Goal: Information Seeking & Learning: Learn about a topic

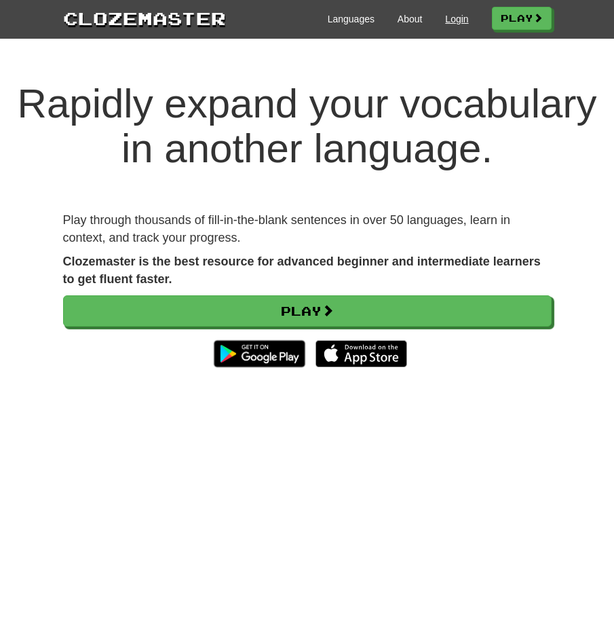
click at [452, 17] on link "Login" at bounding box center [456, 19] width 23 height 14
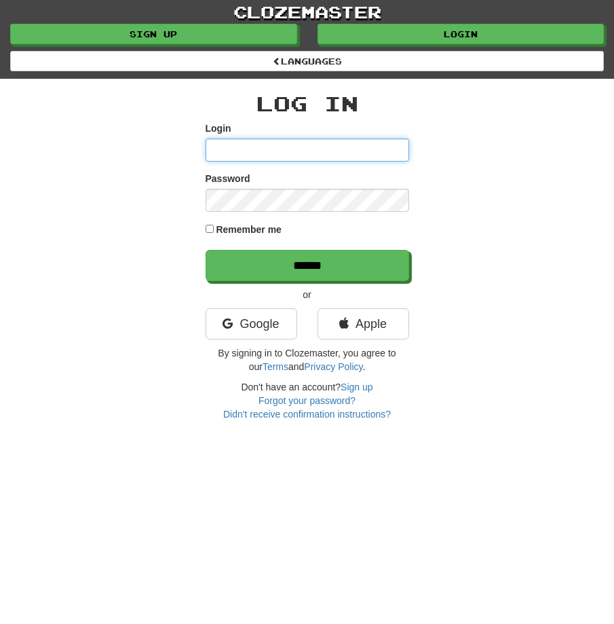
type input "**********"
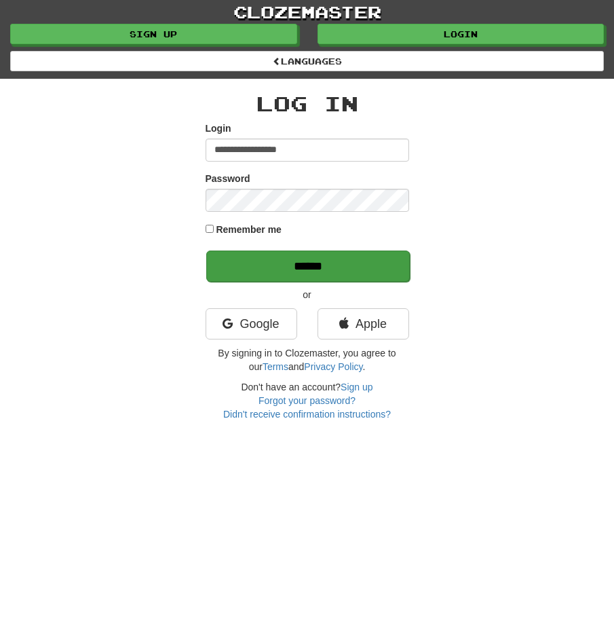
click at [322, 253] on p "******" at bounding box center [308, 265] width 204 height 31
click at [324, 259] on input "******" at bounding box center [308, 265] width 204 height 31
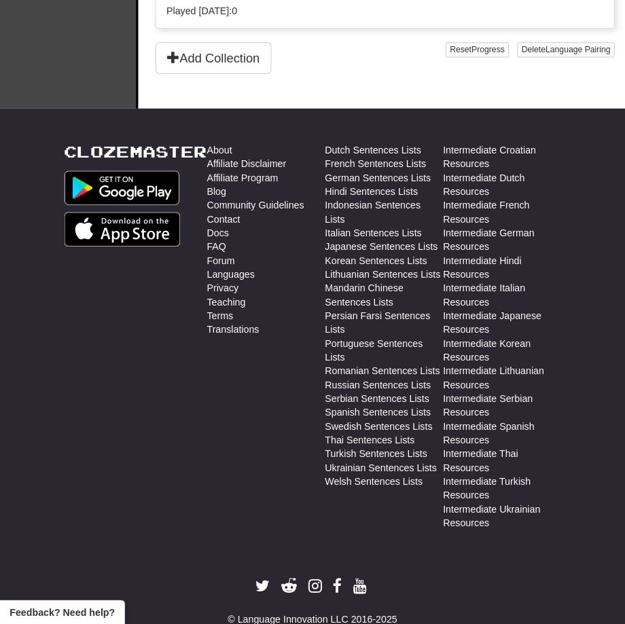
scroll to position [2344, 0]
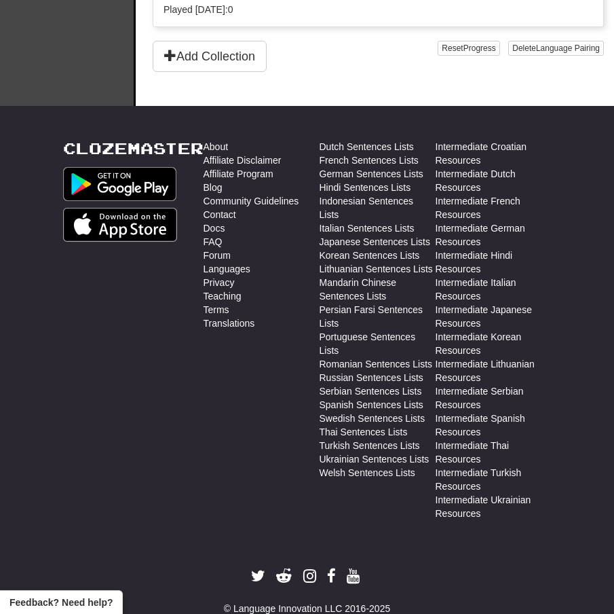
select select "**"
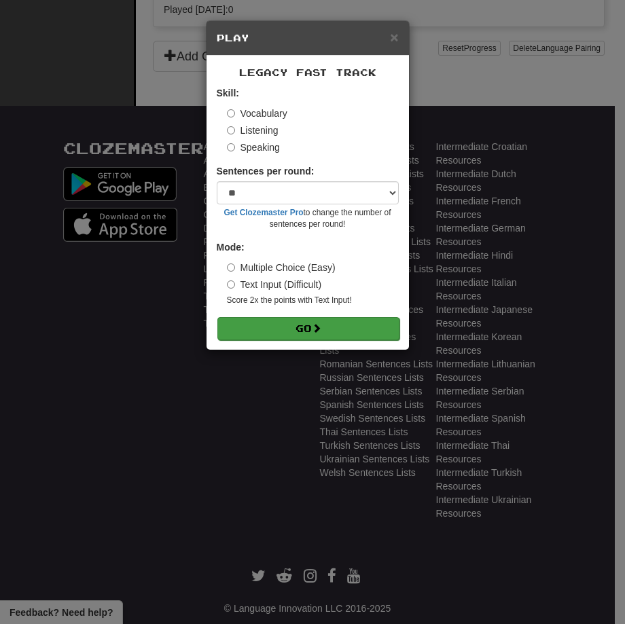
click at [352, 332] on button "Go" at bounding box center [308, 328] width 182 height 23
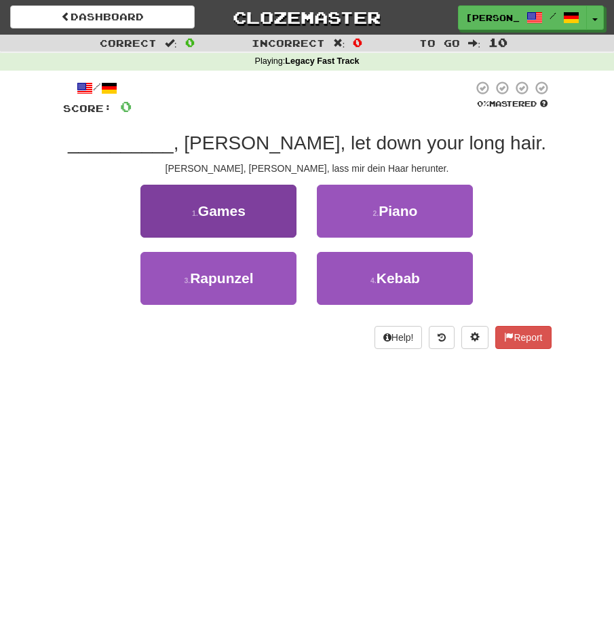
click at [221, 275] on span "Rapunzel" at bounding box center [221, 278] width 63 height 16
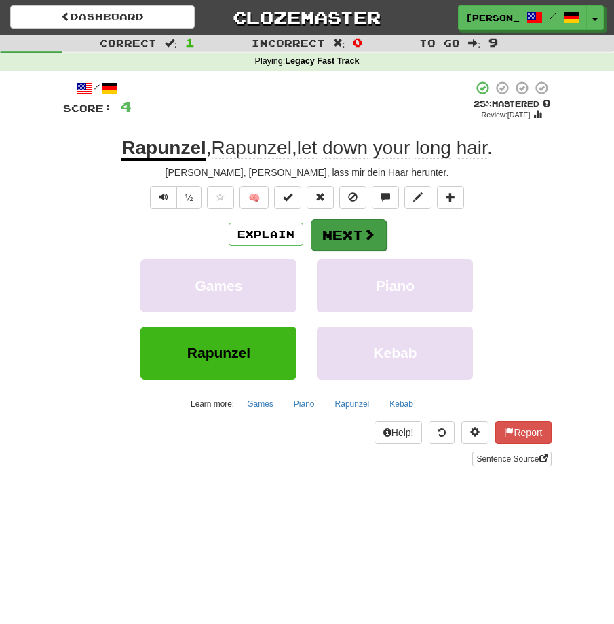
click at [345, 232] on button "Next" at bounding box center [349, 234] width 76 height 31
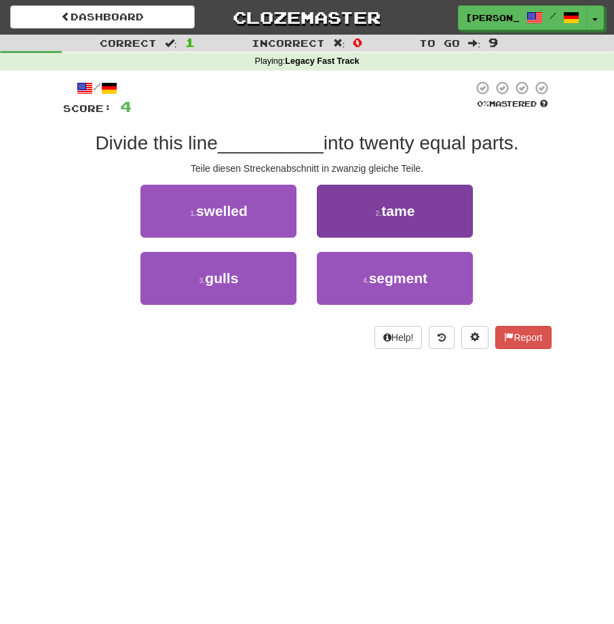
click at [359, 275] on button "4 . segment" at bounding box center [395, 278] width 156 height 53
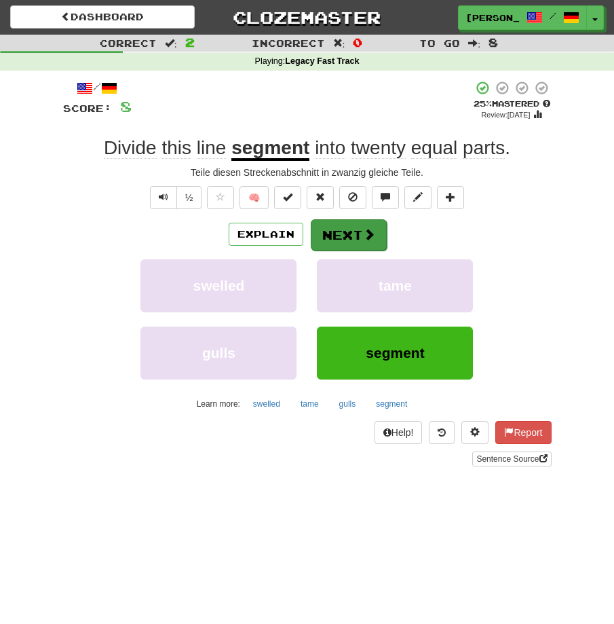
click at [364, 229] on button "Next" at bounding box center [349, 234] width 76 height 31
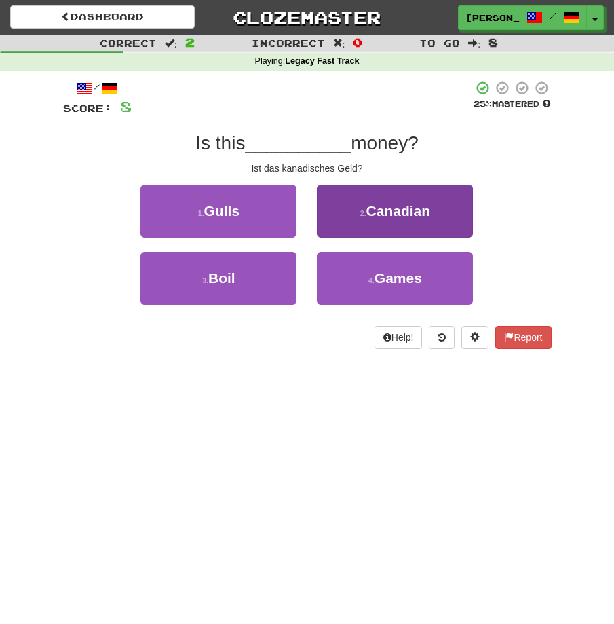
click at [363, 220] on button "2 . Canadian" at bounding box center [395, 211] width 156 height 53
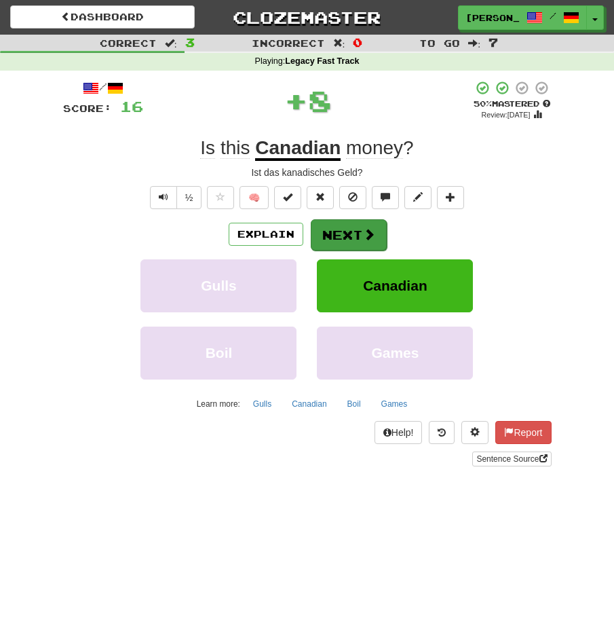
click at [361, 225] on button "Next" at bounding box center [349, 234] width 76 height 31
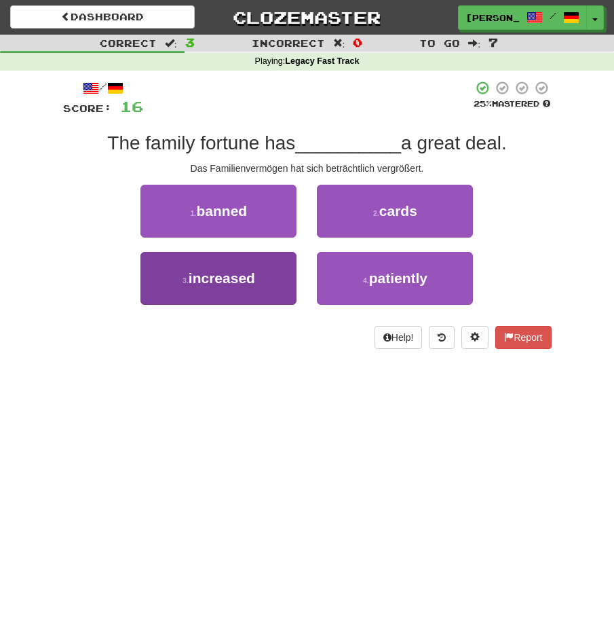
click at [282, 273] on button "3 . increased" at bounding box center [219, 278] width 156 height 53
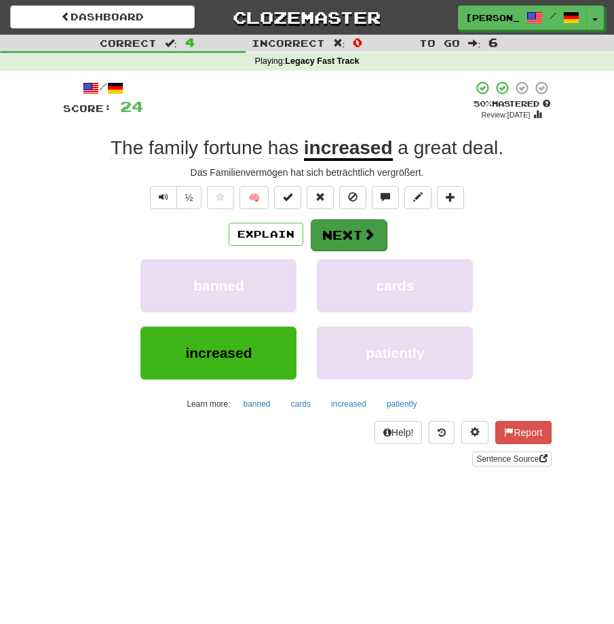
click at [352, 231] on button "Next" at bounding box center [349, 234] width 76 height 31
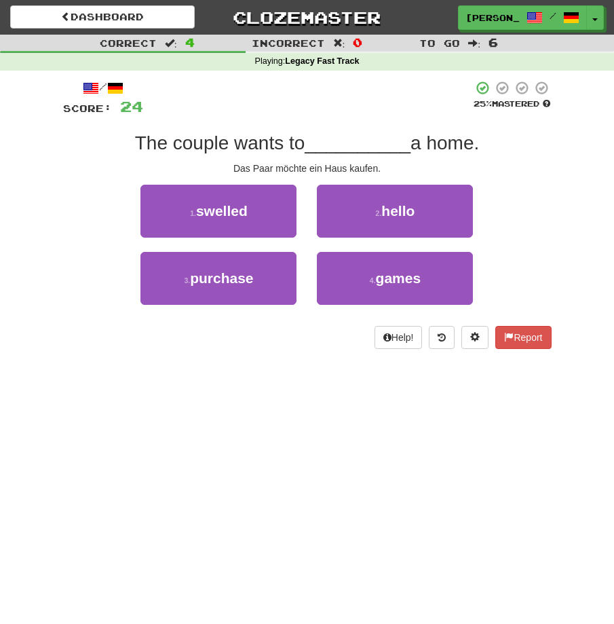
drag, startPoint x: 263, startPoint y: 278, endPoint x: 282, endPoint y: 262, distance: 24.6
click at [263, 277] on button "3 . purchase" at bounding box center [219, 278] width 156 height 53
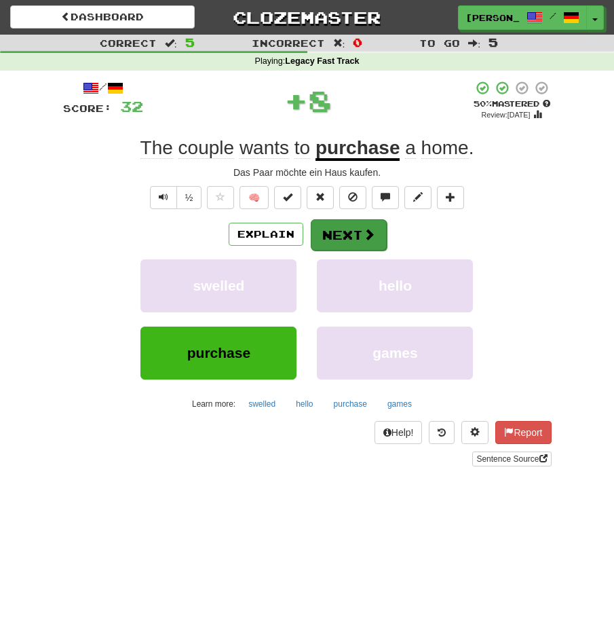
click at [337, 233] on button "Next" at bounding box center [349, 234] width 76 height 31
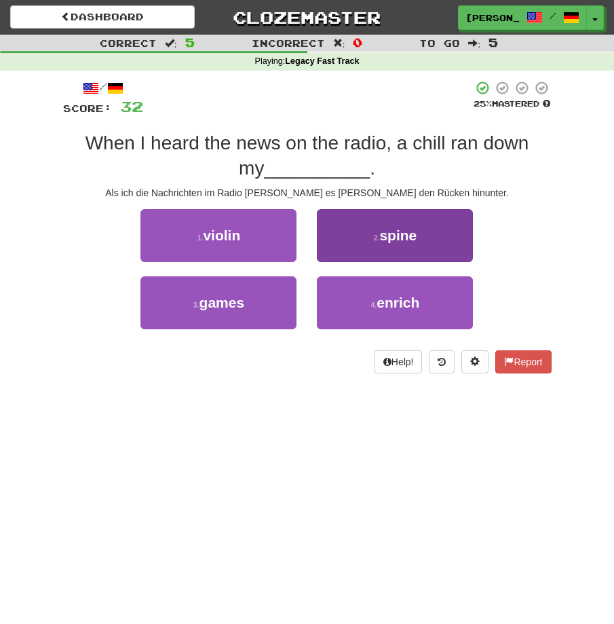
click at [354, 231] on button "2 . spine" at bounding box center [395, 235] width 156 height 53
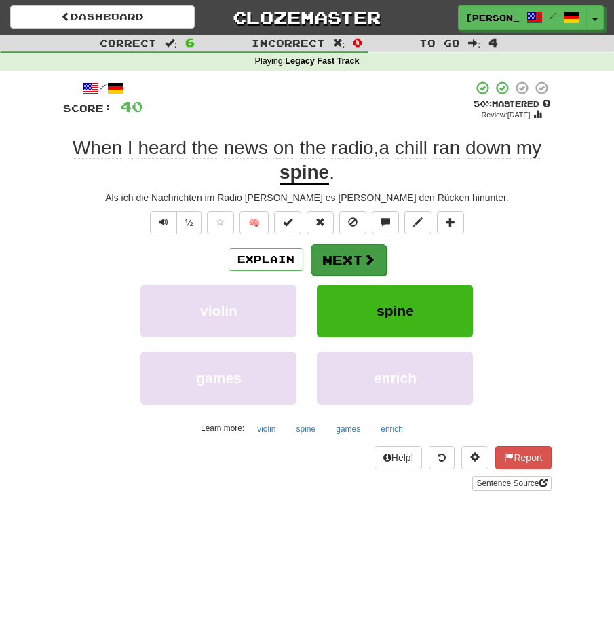
click at [359, 260] on button "Next" at bounding box center [349, 259] width 76 height 31
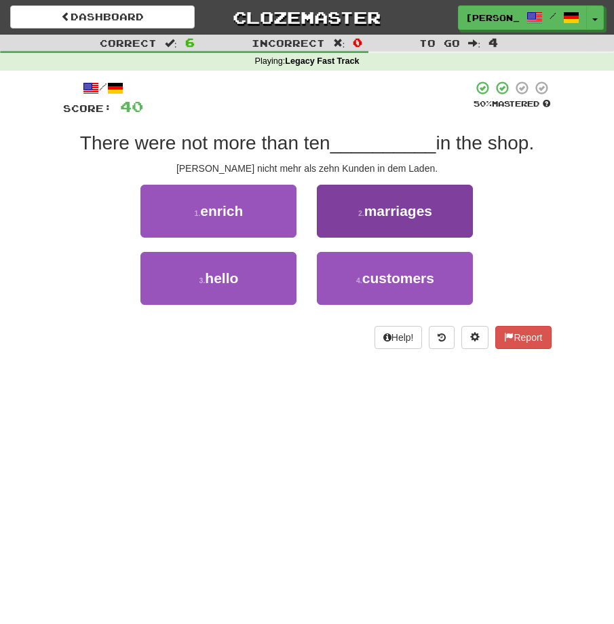
click at [363, 277] on small "4 ." at bounding box center [359, 280] width 6 height 8
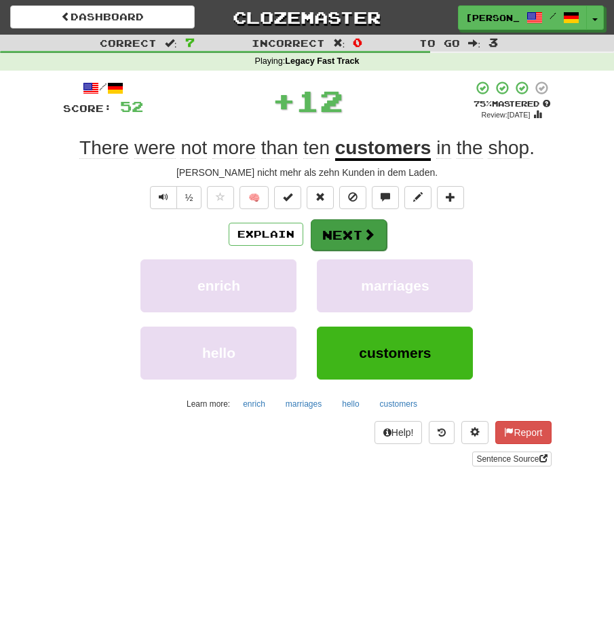
click at [348, 229] on button "Next" at bounding box center [349, 234] width 76 height 31
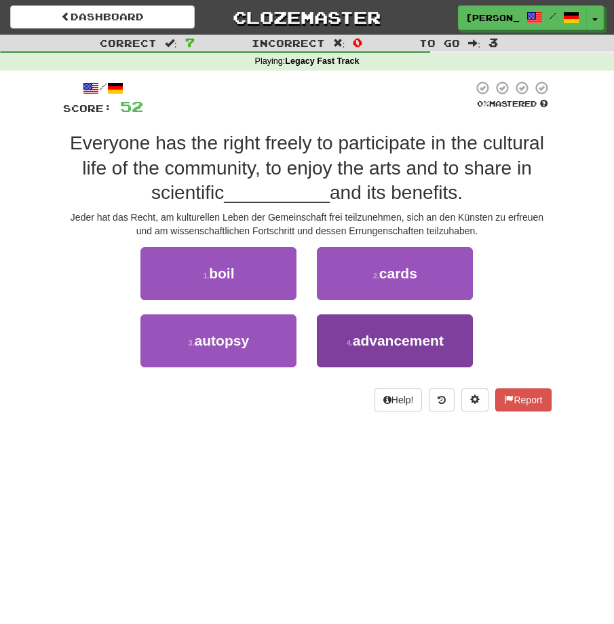
click at [352, 333] on button "4 . advancement" at bounding box center [395, 340] width 156 height 53
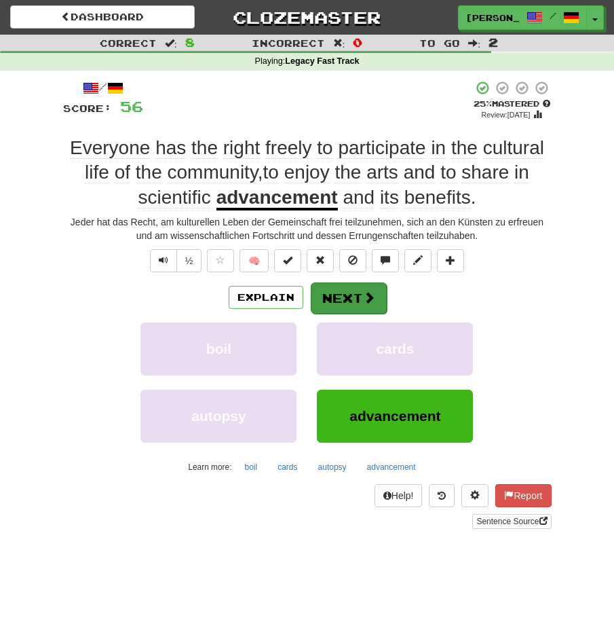
click at [369, 295] on span at bounding box center [369, 297] width 12 height 12
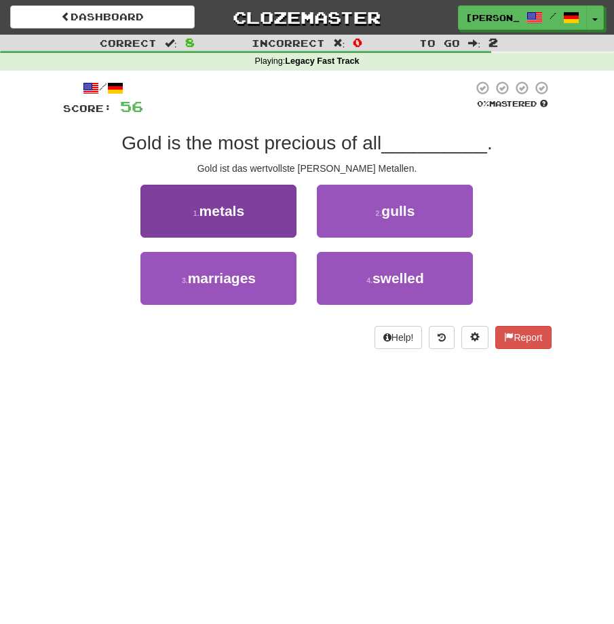
click at [265, 210] on button "1 . metals" at bounding box center [219, 211] width 156 height 53
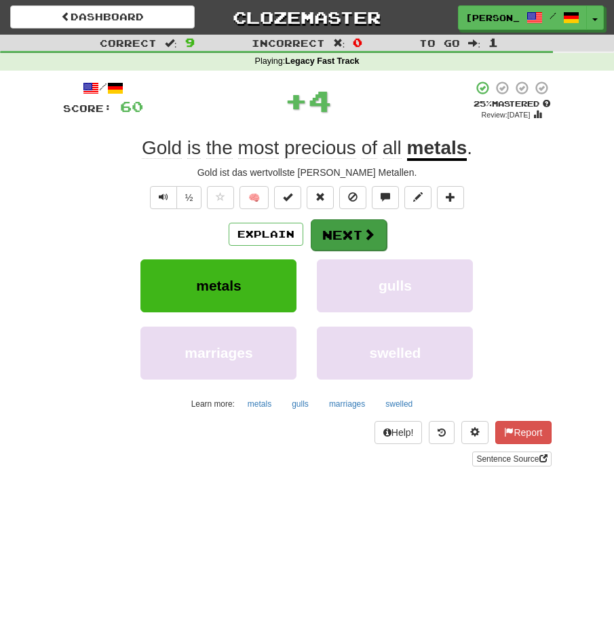
click at [345, 238] on button "Next" at bounding box center [349, 234] width 76 height 31
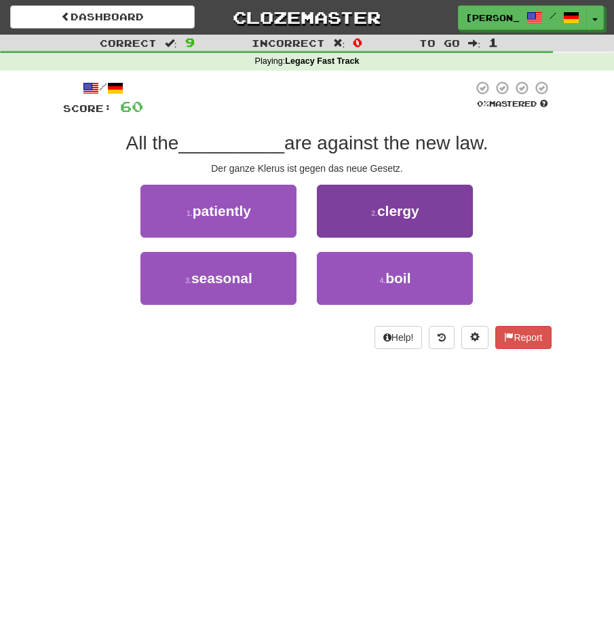
click at [360, 213] on button "2 . clergy" at bounding box center [395, 211] width 156 height 53
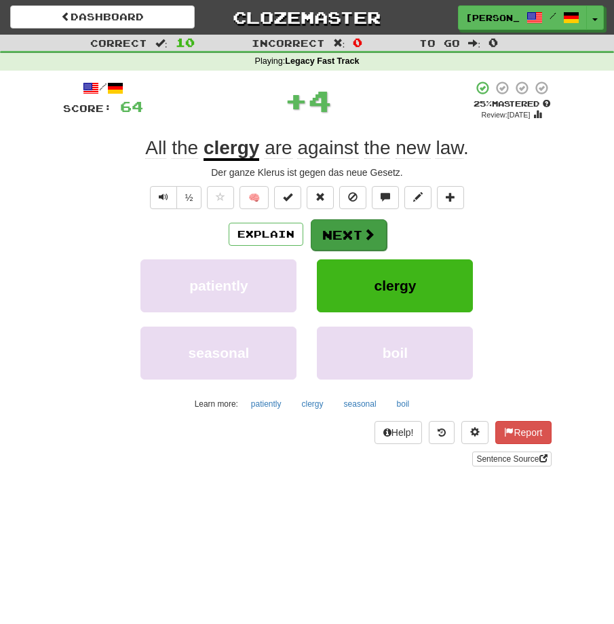
click at [360, 239] on button "Next" at bounding box center [349, 234] width 76 height 31
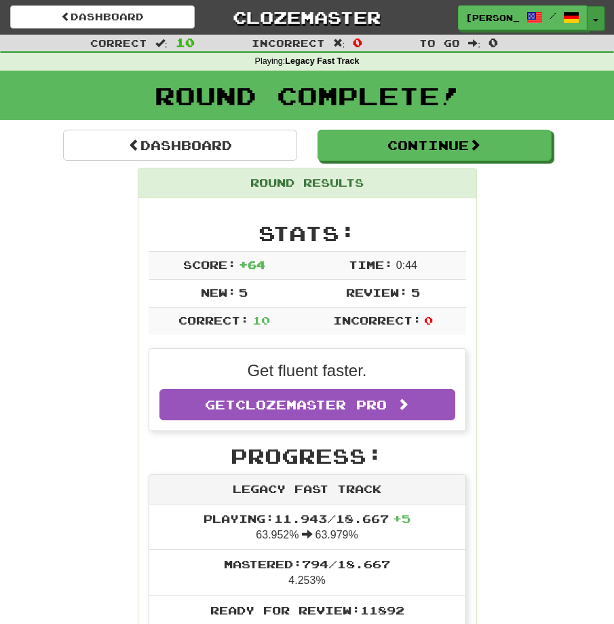
click at [593, 25] on button "Toggle Dropdown" at bounding box center [596, 18] width 18 height 24
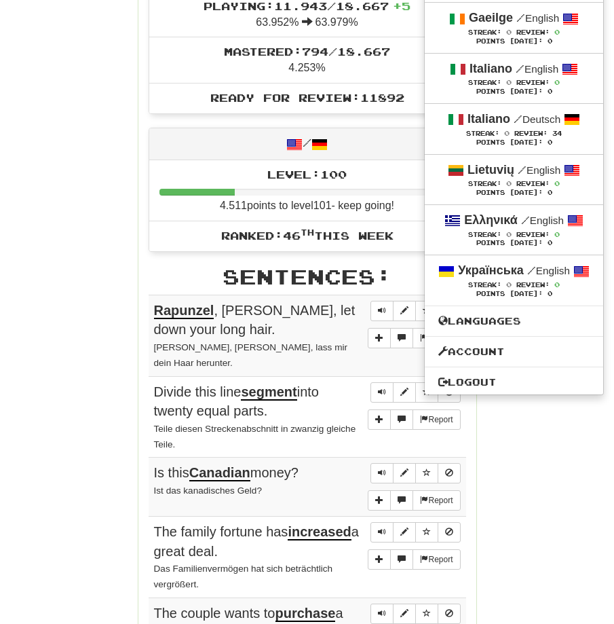
scroll to position [515, 0]
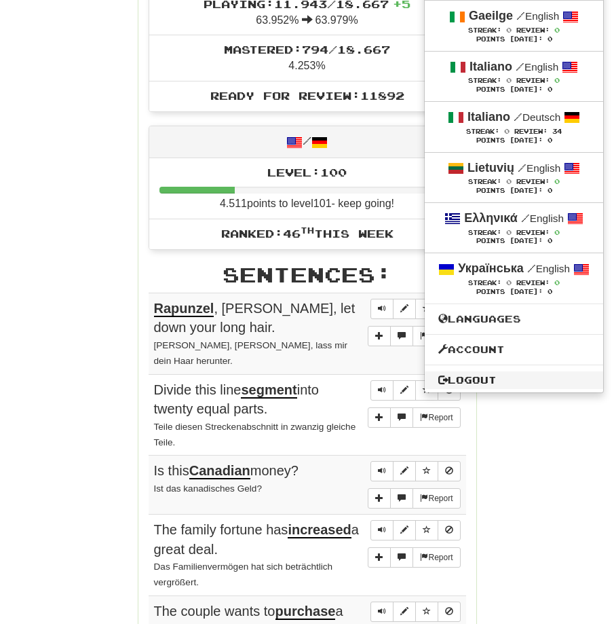
click at [449, 389] on link "Logout" at bounding box center [514, 380] width 179 height 18
